Goal: Information Seeking & Learning: Learn about a topic

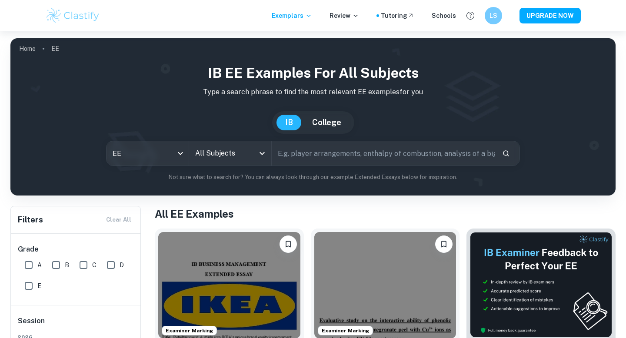
scroll to position [20, 0]
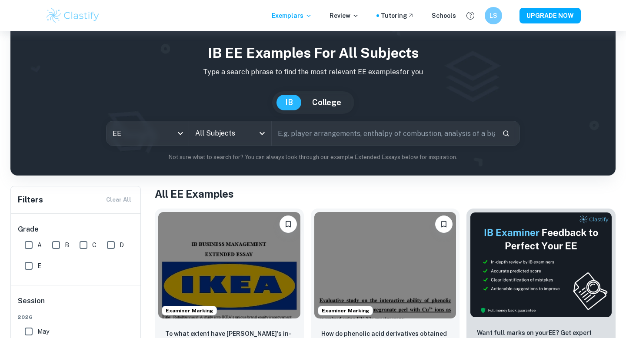
click at [238, 136] on input "All Subjects" at bounding box center [223, 133] width 61 height 17
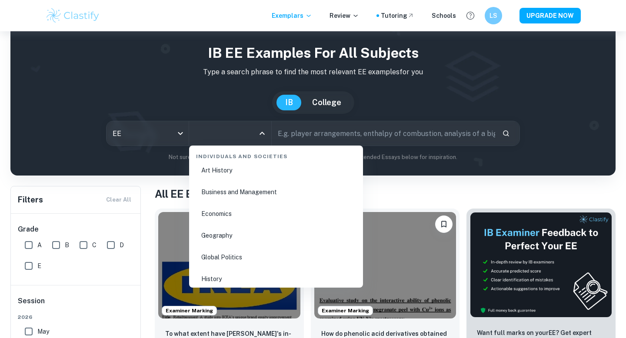
scroll to position [1012, 0]
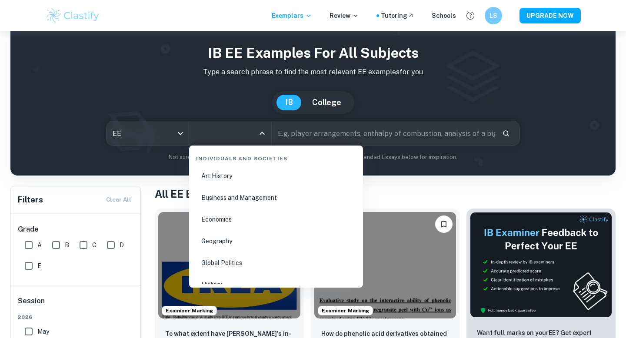
click at [256, 217] on li "Economics" at bounding box center [276, 220] width 167 height 20
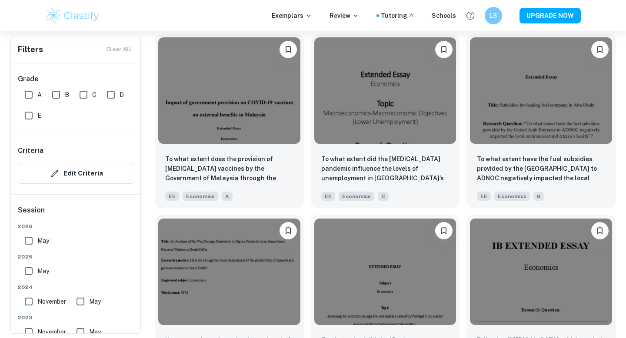
scroll to position [1909, 0]
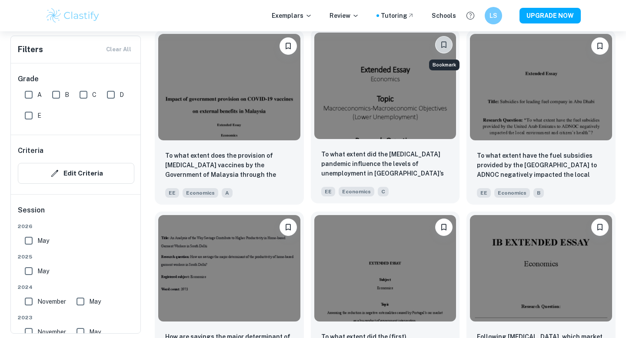
click at [438, 45] on button "Bookmark" at bounding box center [443, 44] width 17 height 17
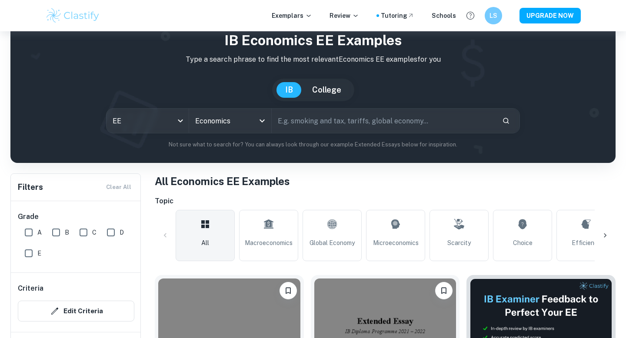
scroll to position [50, 0]
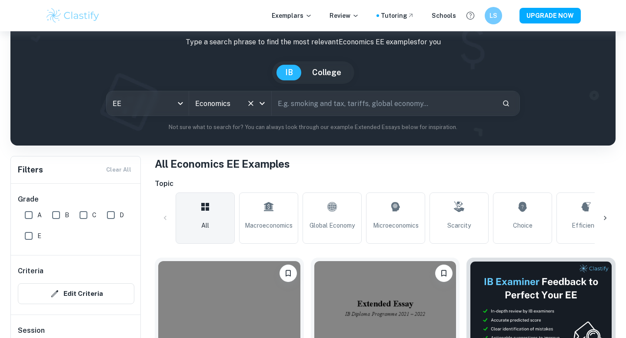
click at [269, 103] on div "Economics All Subjects" at bounding box center [230, 103] width 82 height 24
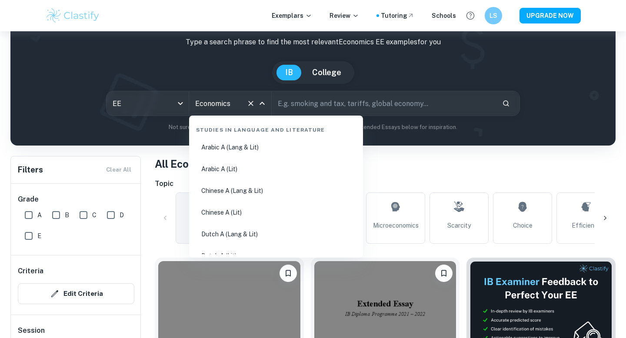
scroll to position [958, 0]
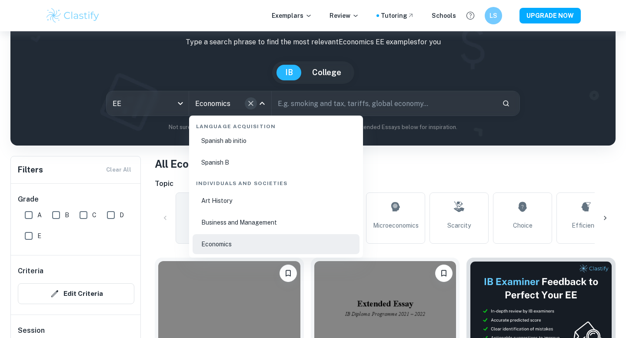
click at [252, 104] on icon "Clear" at bounding box center [250, 103] width 9 height 9
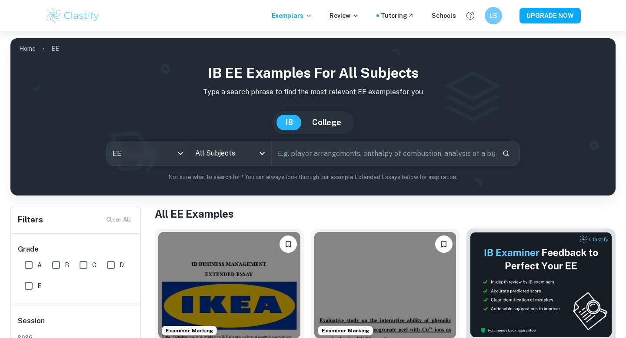
click at [263, 163] on div "All Subjects" at bounding box center [230, 153] width 82 height 24
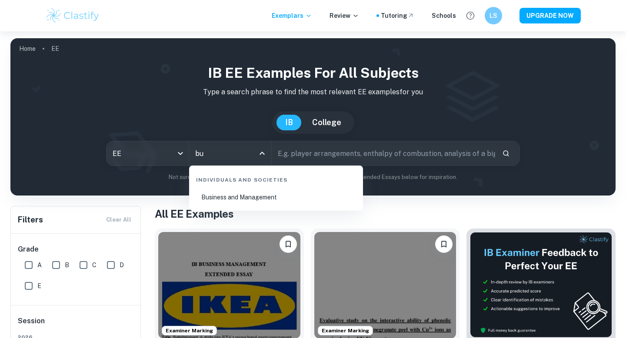
click at [251, 206] on li "Business and Management" at bounding box center [276, 197] width 167 height 20
type input "Business and Management"
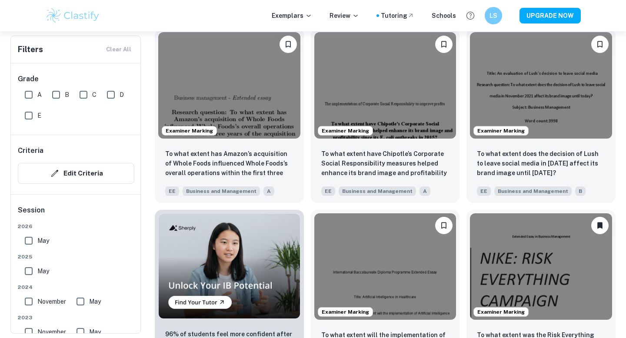
scroll to position [461, 0]
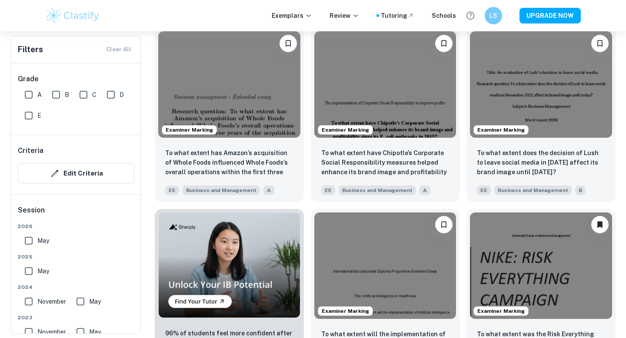
click at [602, 21] on div "Exemplars Review Tutoring Schools LS UPGRADE NOW" at bounding box center [313, 15] width 626 height 31
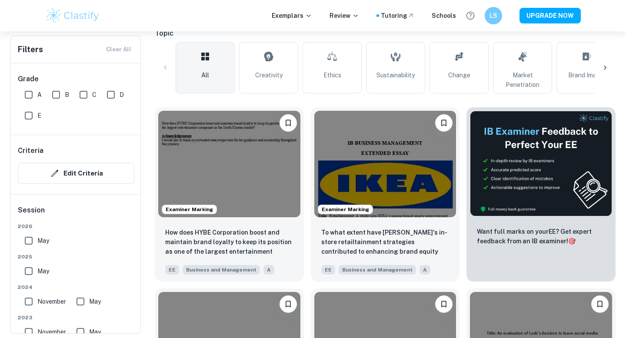
scroll to position [207, 0]
